Goal: Task Accomplishment & Management: Use online tool/utility

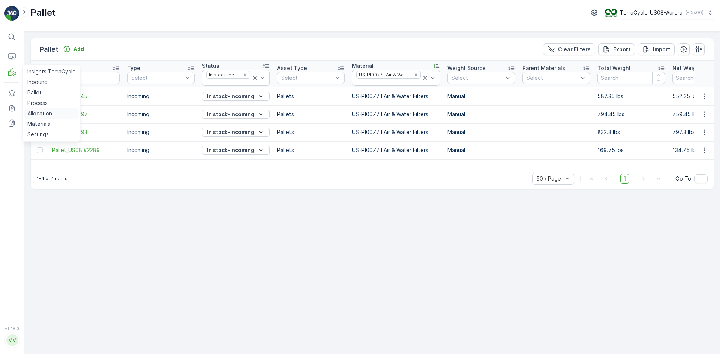
click at [35, 114] on p "Allocation" at bounding box center [39, 113] width 25 height 7
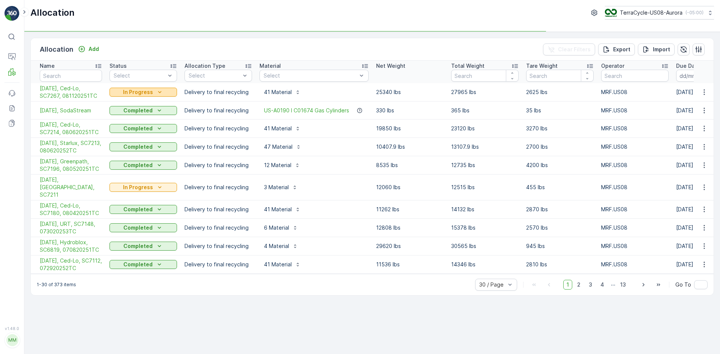
click at [166, 91] on div "In Progress" at bounding box center [142, 91] width 61 height 7
click at [134, 124] on span "Completed" at bounding box center [128, 124] width 28 height 7
click at [708, 93] on button "button" at bounding box center [703, 92] width 13 height 9
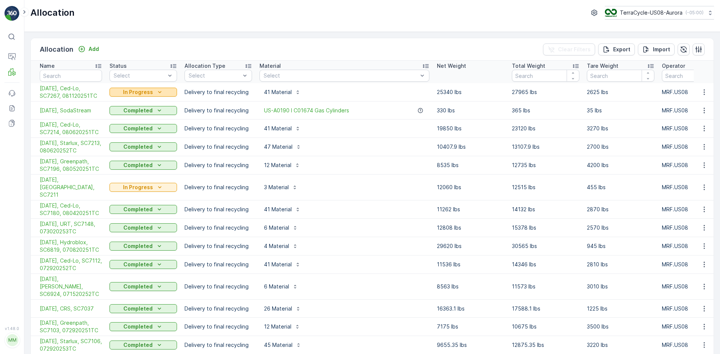
click at [158, 92] on icon "In Progress" at bounding box center [159, 91] width 7 height 7
click at [130, 123] on span "Completed" at bounding box center [128, 124] width 28 height 7
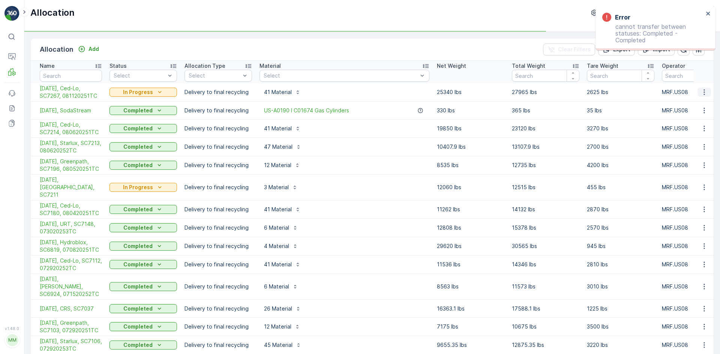
click at [705, 90] on icon "button" at bounding box center [703, 91] width 7 height 7
click at [687, 131] on span "Create Delivery Note" at bounding box center [690, 134] width 54 height 7
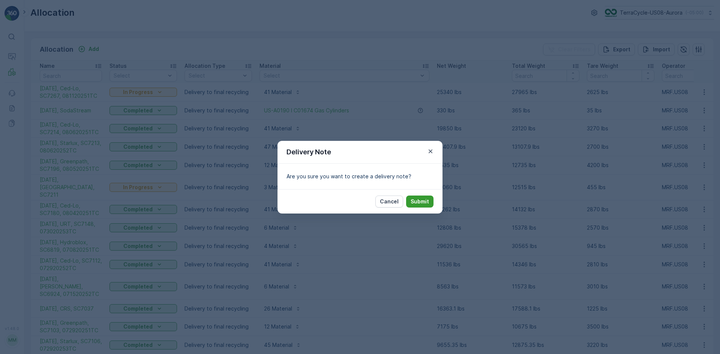
click at [419, 199] on p "Submit" at bounding box center [419, 201] width 18 height 7
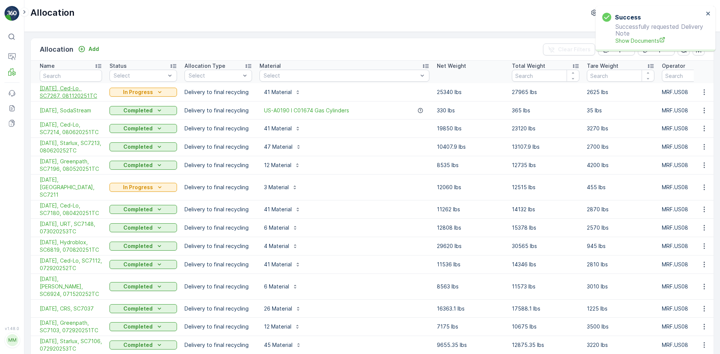
click at [70, 91] on span "08/12/25, Ced-Lo, SC7267, 081120251TC" at bounding box center [71, 92] width 62 height 15
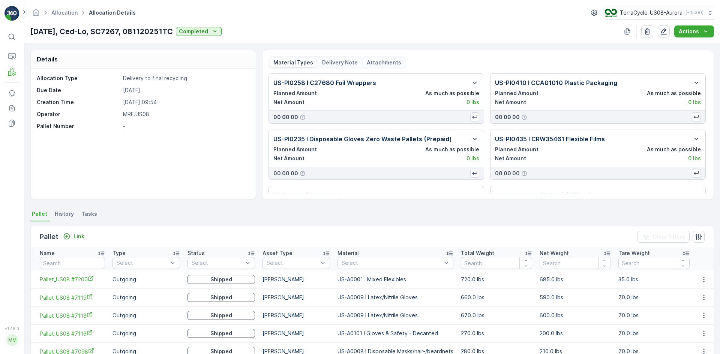
click at [351, 66] on div "Delivery Note" at bounding box center [340, 62] width 42 height 9
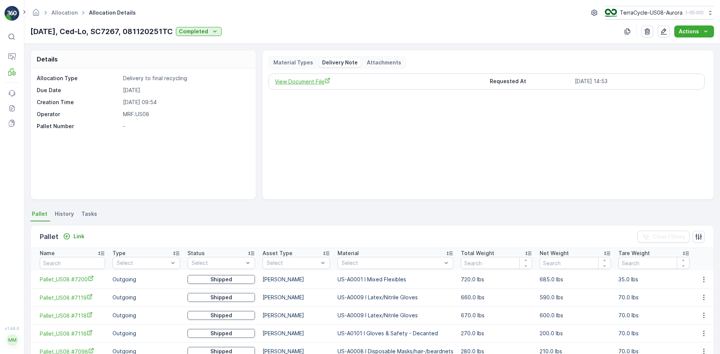
click at [280, 81] on span "View Document File" at bounding box center [379, 82] width 208 height 8
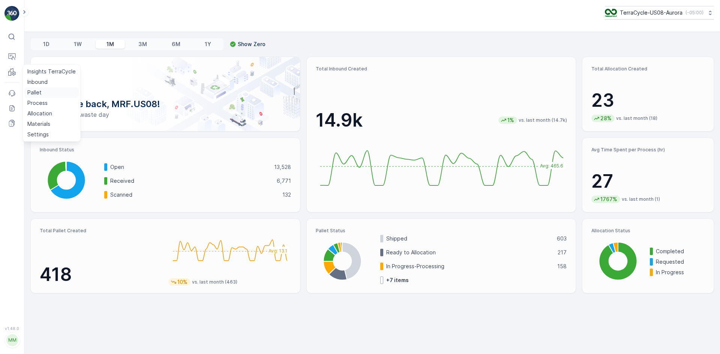
click at [29, 91] on p "Pallet" at bounding box center [34, 92] width 14 height 7
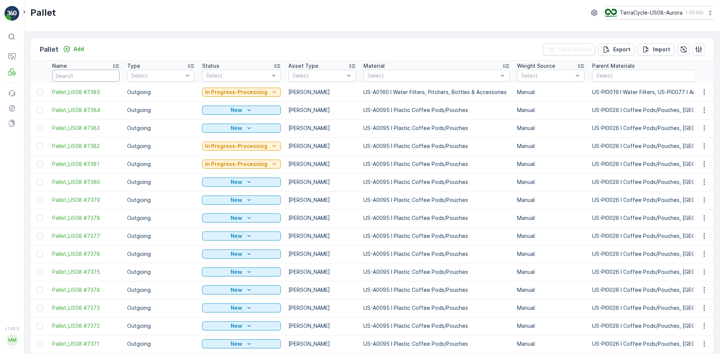
click at [58, 78] on input "text" at bounding box center [85, 76] width 67 height 12
paste input "SC7221"
type input "SC7221"
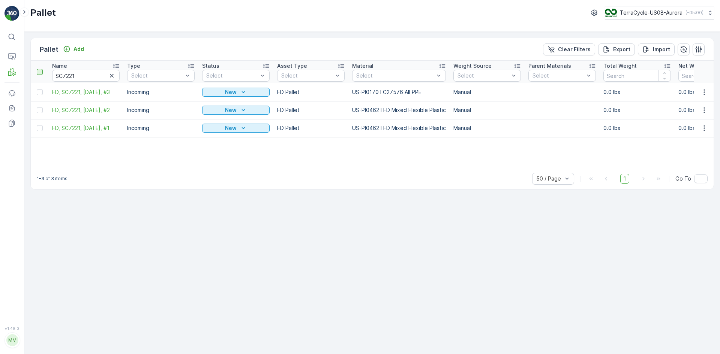
click at [39, 73] on div at bounding box center [40, 72] width 6 height 6
click at [41, 69] on input "checkbox" at bounding box center [41, 69] width 0 height 0
click at [658, 52] on p "Print QR" at bounding box center [656, 49] width 22 height 7
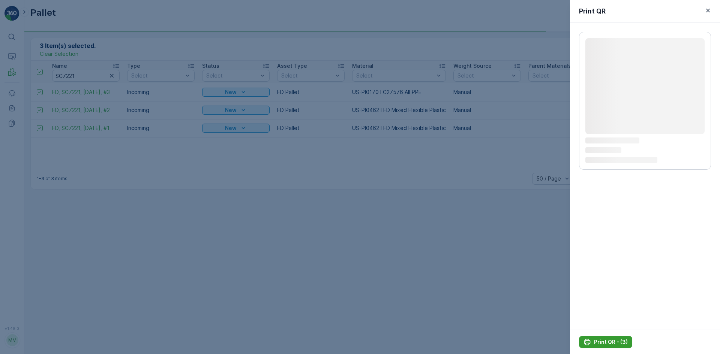
click at [608, 343] on p "Print QR - (3)" at bounding box center [611, 341] width 34 height 7
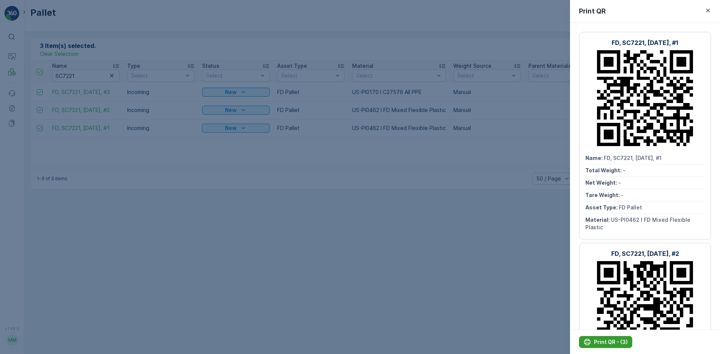
click at [609, 343] on p "Print QR - (3)" at bounding box center [611, 341] width 34 height 7
